Goal: Task Accomplishment & Management: Use online tool/utility

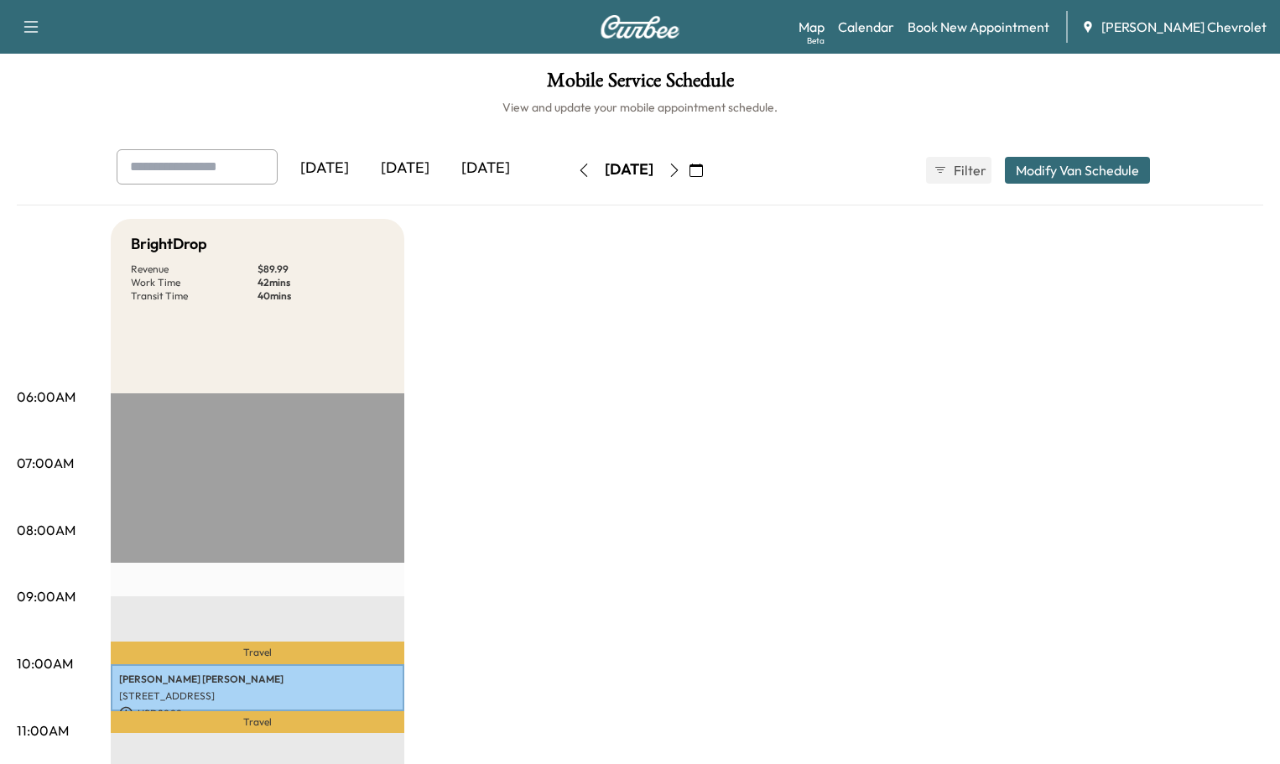
click at [577, 164] on icon "button" at bounding box center [583, 170] width 13 height 13
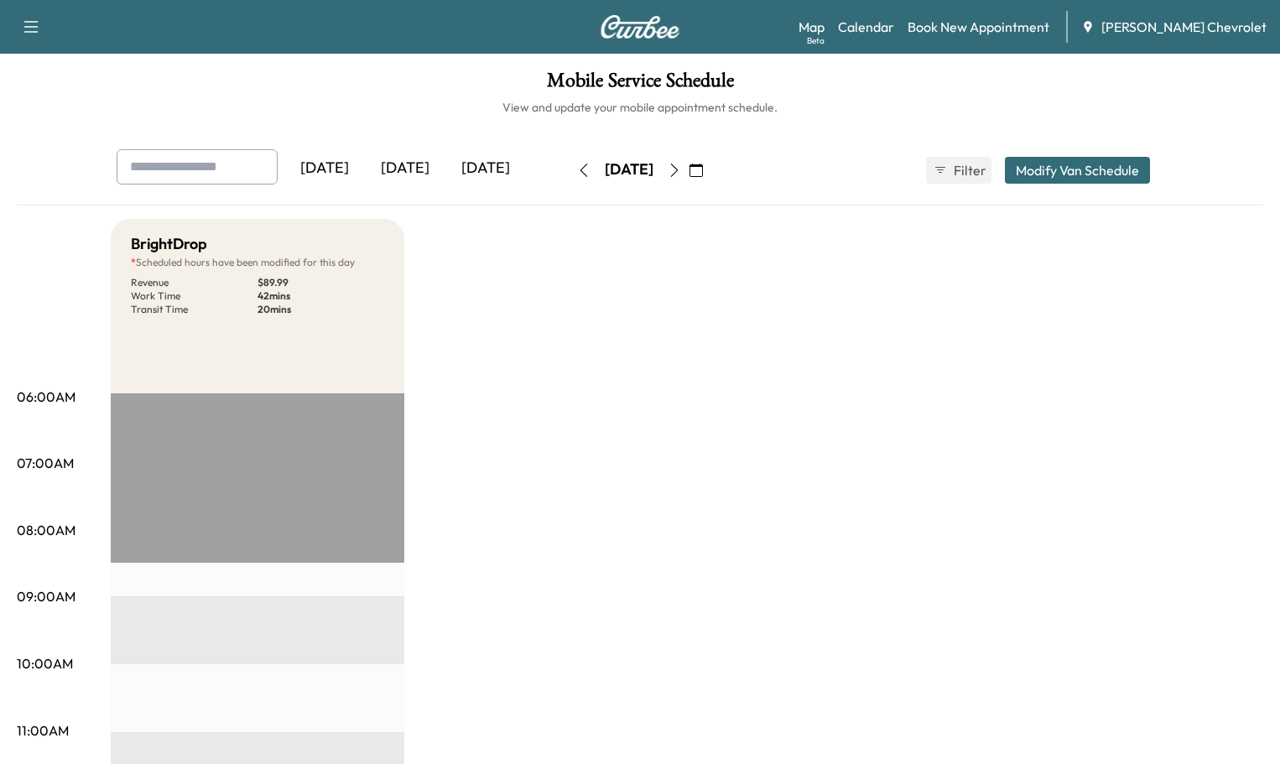
click at [569, 157] on button "button" at bounding box center [583, 170] width 29 height 27
click at [703, 164] on icon "button" at bounding box center [695, 170] width 13 height 13
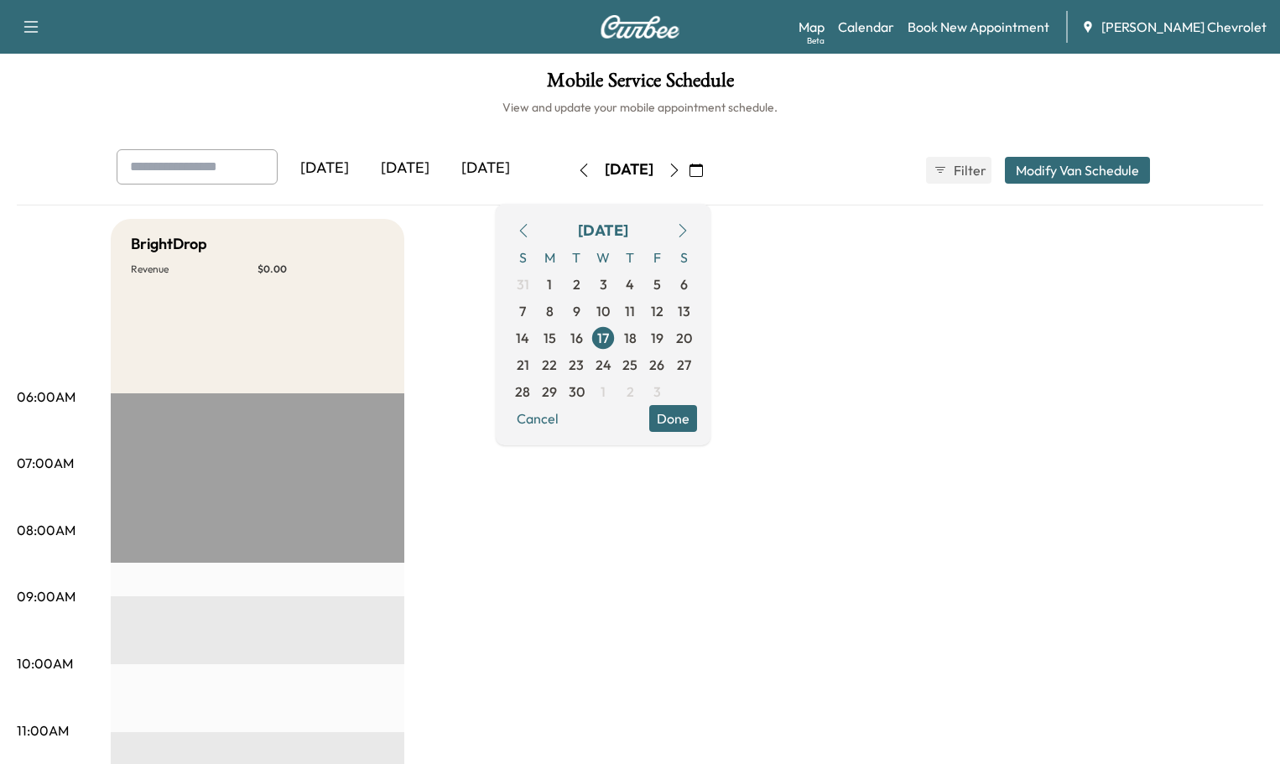
click at [689, 224] on icon "button" at bounding box center [682, 230] width 13 height 13
click at [662, 328] on span "17" at bounding box center [657, 338] width 12 height 20
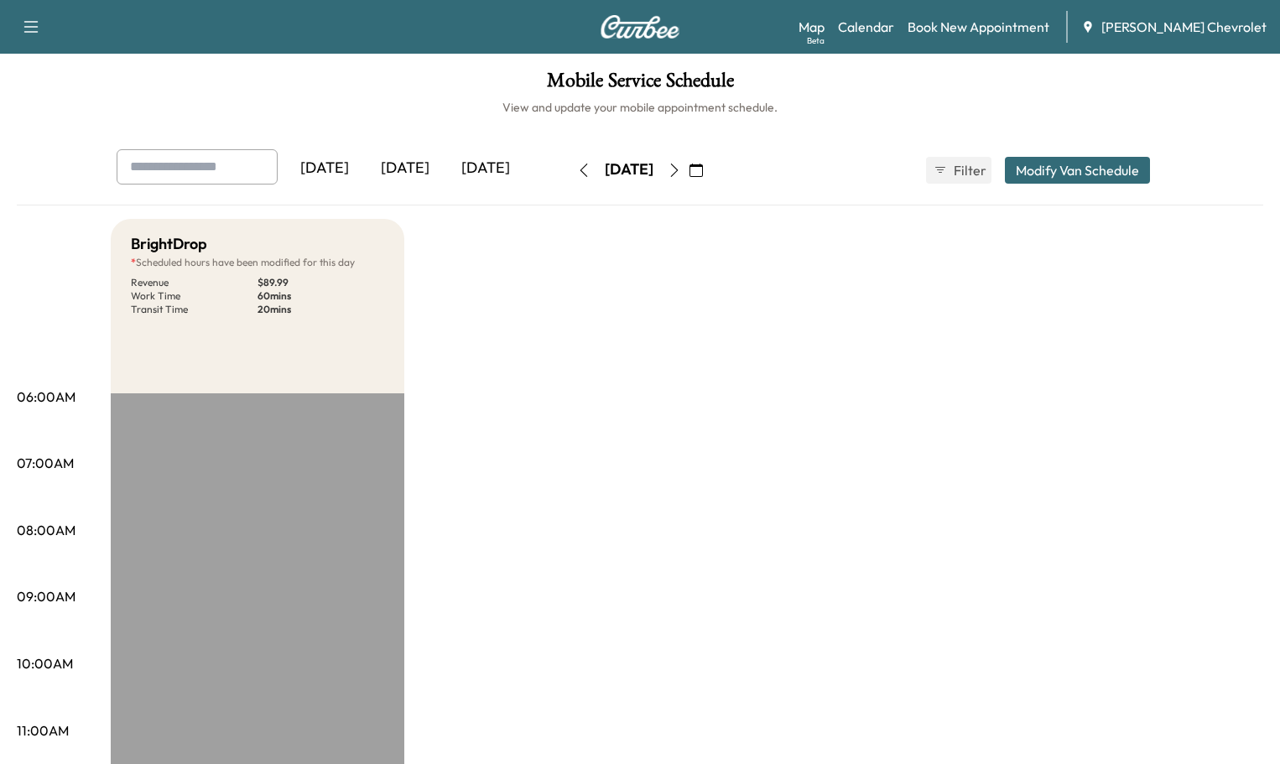
click at [569, 157] on button "button" at bounding box center [583, 170] width 29 height 27
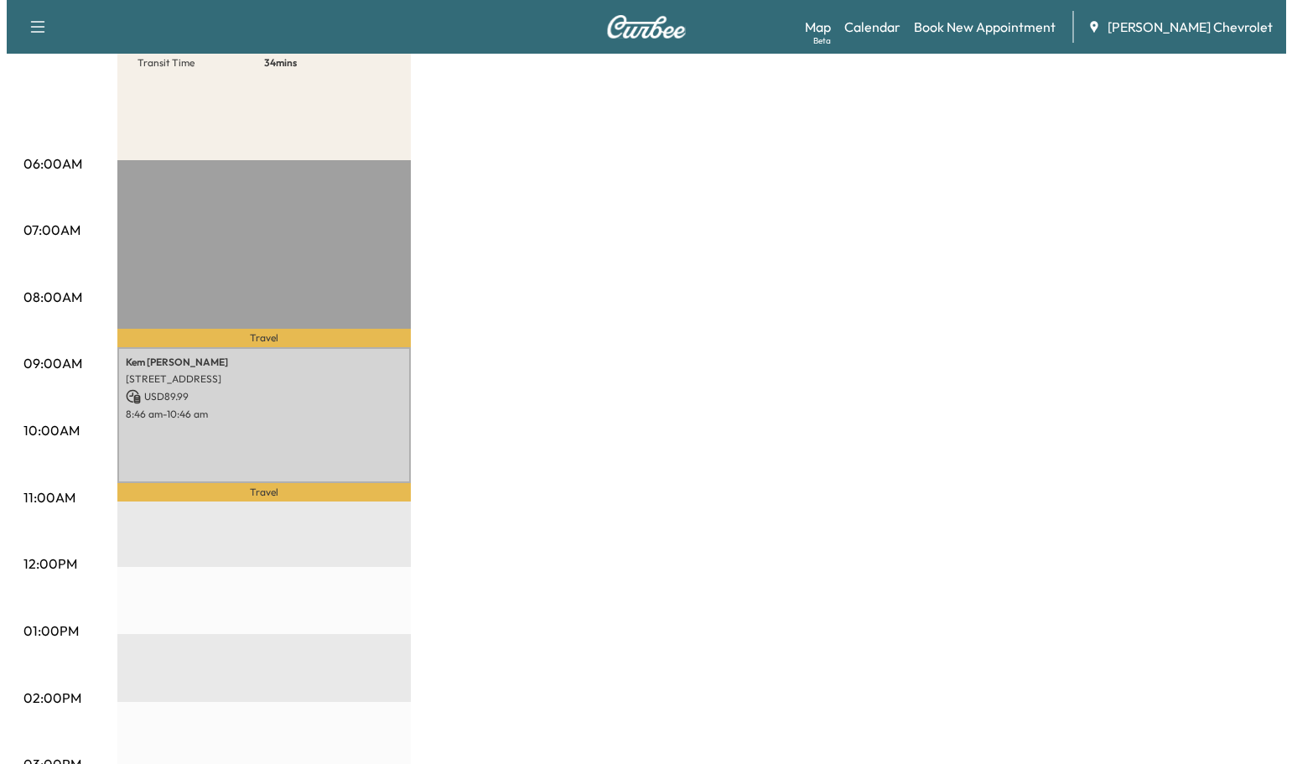
scroll to position [252, 0]
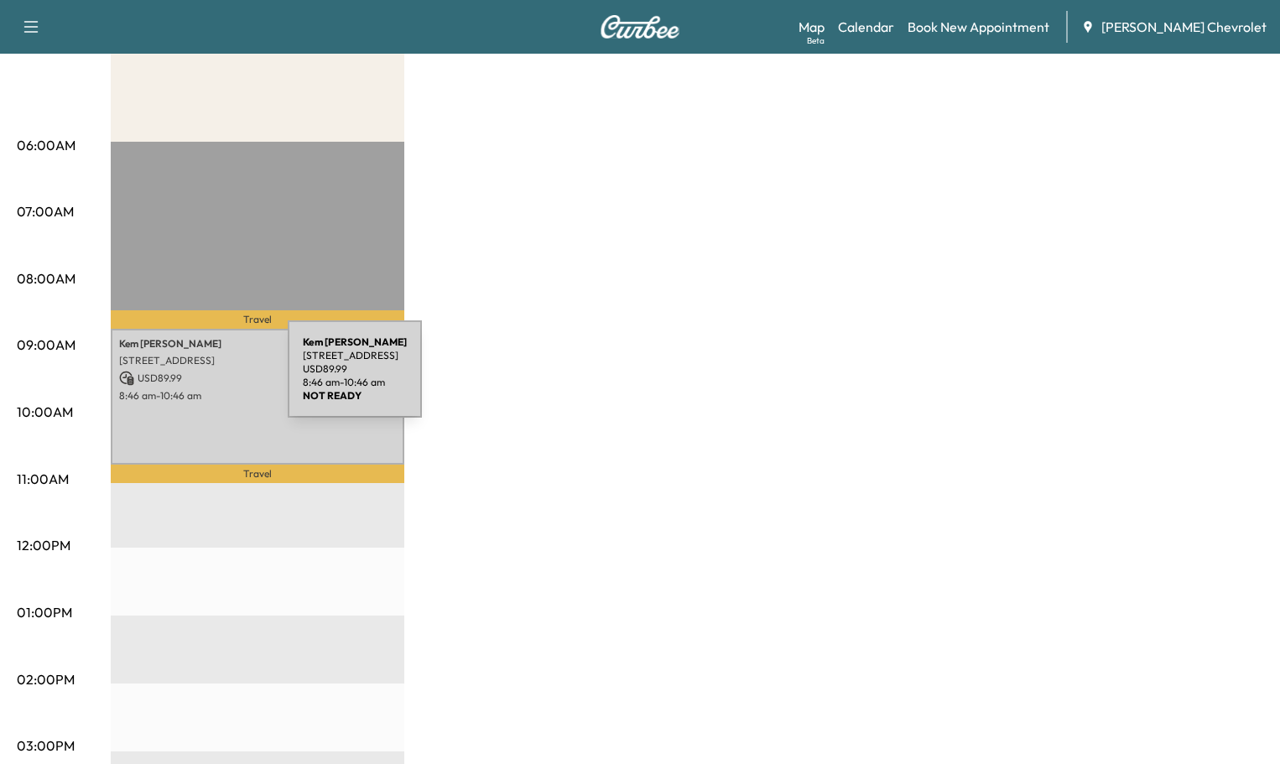
click at [164, 379] on div "[PERSON_NAME] [STREET_ADDRESS] USD 89.99 8:46 am - 10:46 am" at bounding box center [257, 397] width 293 height 136
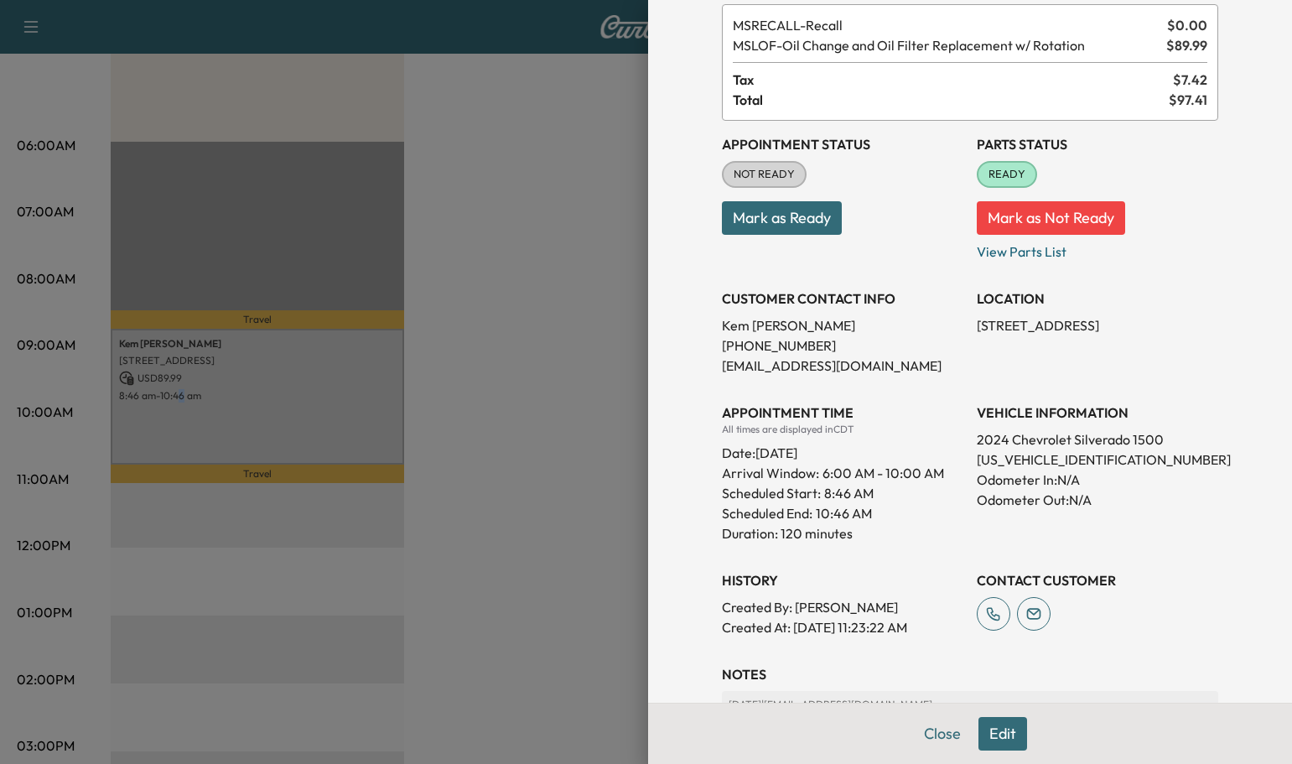
scroll to position [162, 0]
